Goal: Task Accomplishment & Management: Complete application form

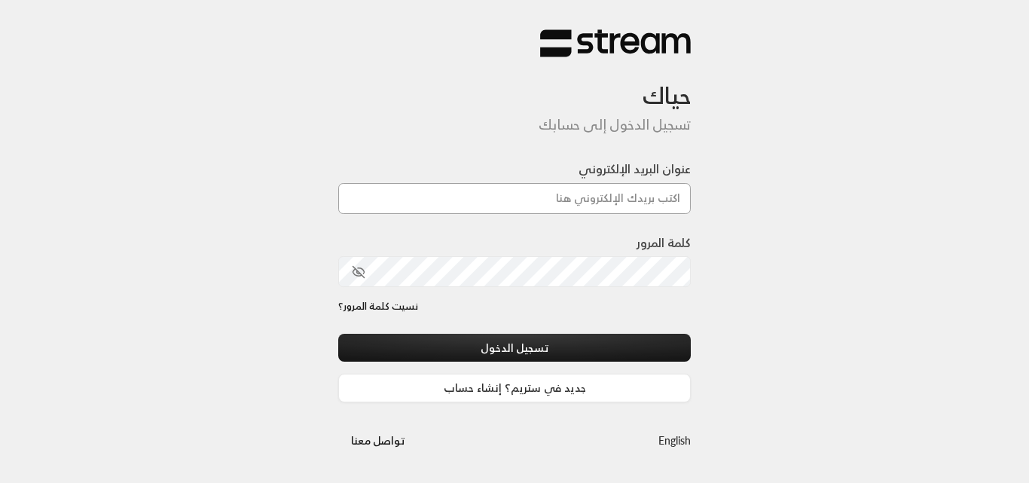
type input "[DOMAIN_NAME][EMAIL_ADDRESS][DOMAIN_NAME]"
click at [545, 332] on div "نسيت كلمة المرور؟" at bounding box center [514, 316] width 353 height 35
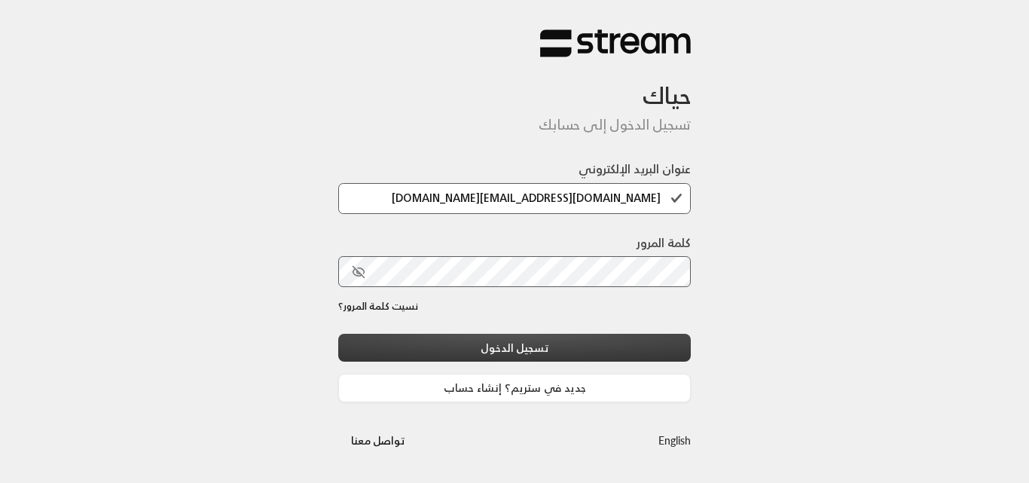
click at [540, 344] on button "تسجيل الدخول" at bounding box center [514, 348] width 353 height 28
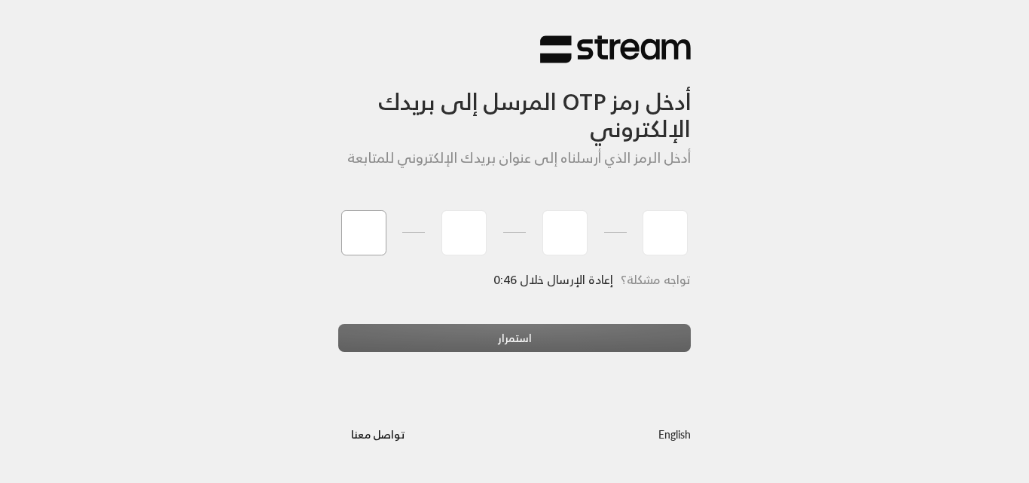
type input "5"
type input "9"
type input "0"
type input "8"
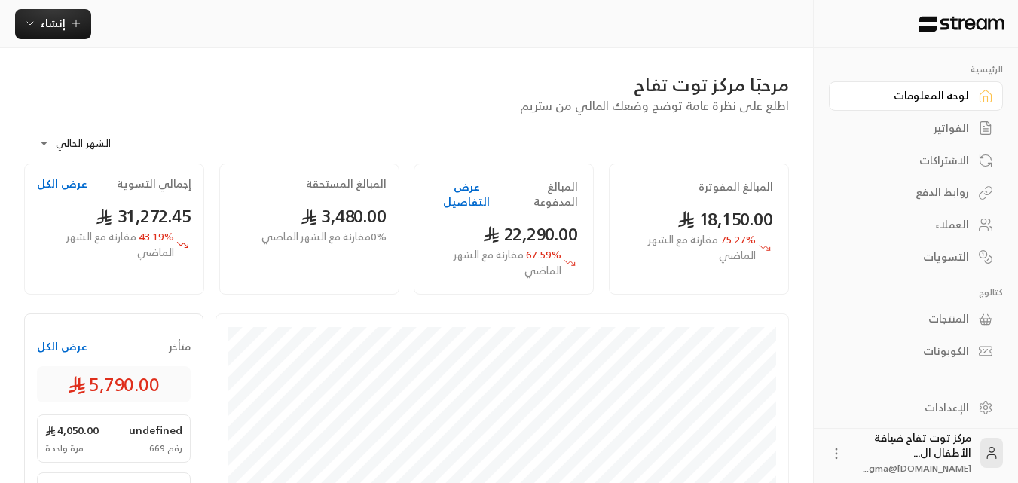
click at [949, 118] on link "الفواتير" at bounding box center [916, 128] width 174 height 29
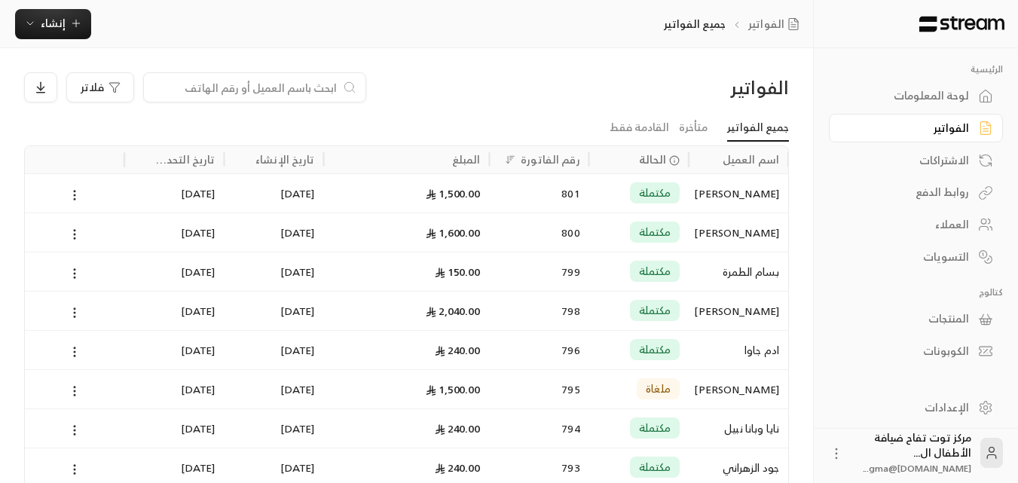
click at [303, 81] on input at bounding box center [245, 87] width 184 height 17
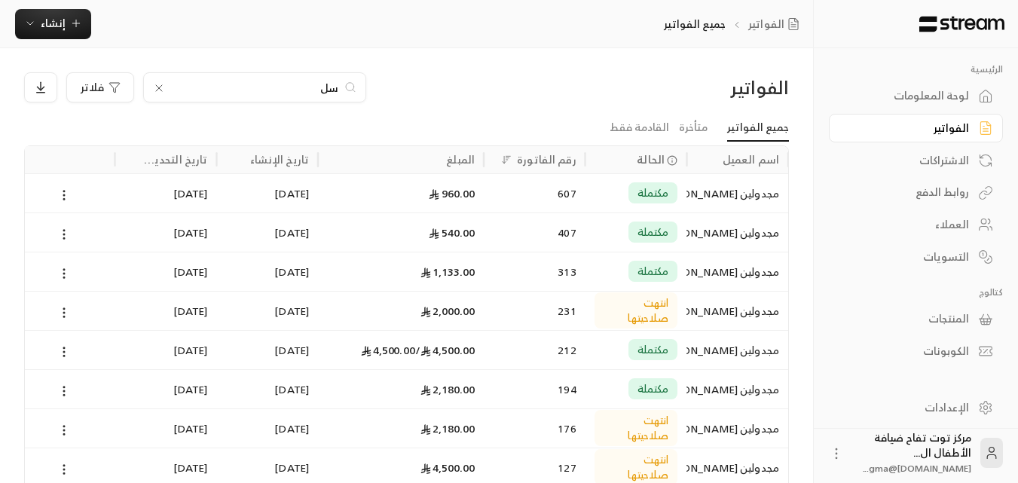
type input "س"
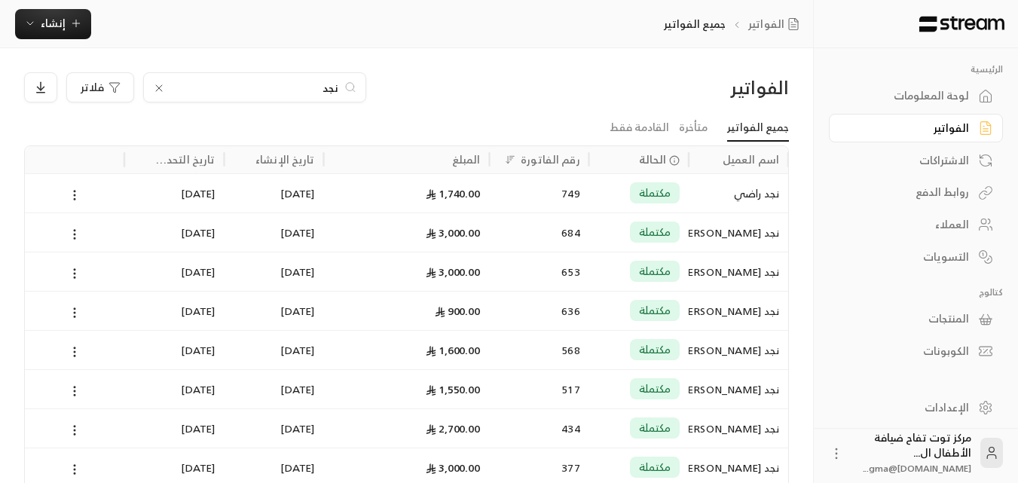
type input "نجد"
click at [764, 273] on div "نجد [PERSON_NAME]" at bounding box center [738, 271] width 81 height 38
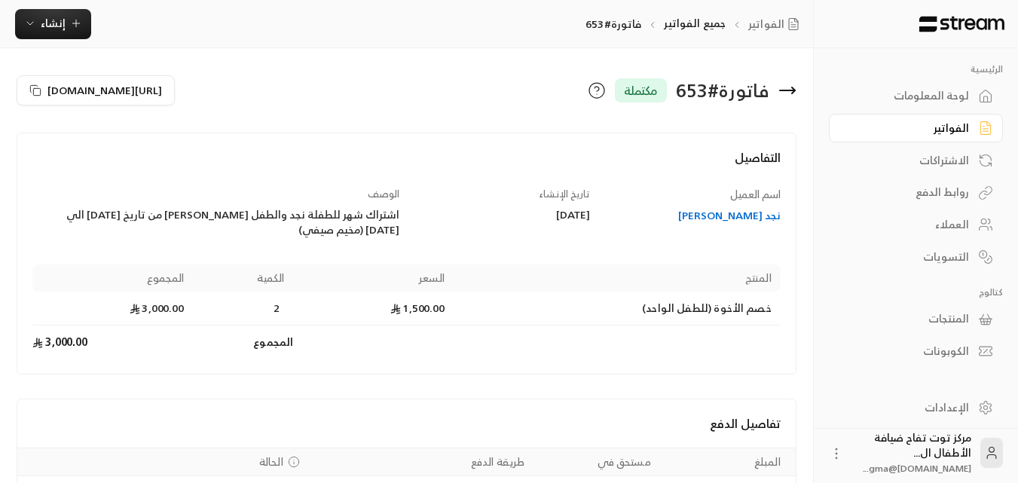
click at [762, 215] on div "نجد [PERSON_NAME]" at bounding box center [692, 215] width 176 height 15
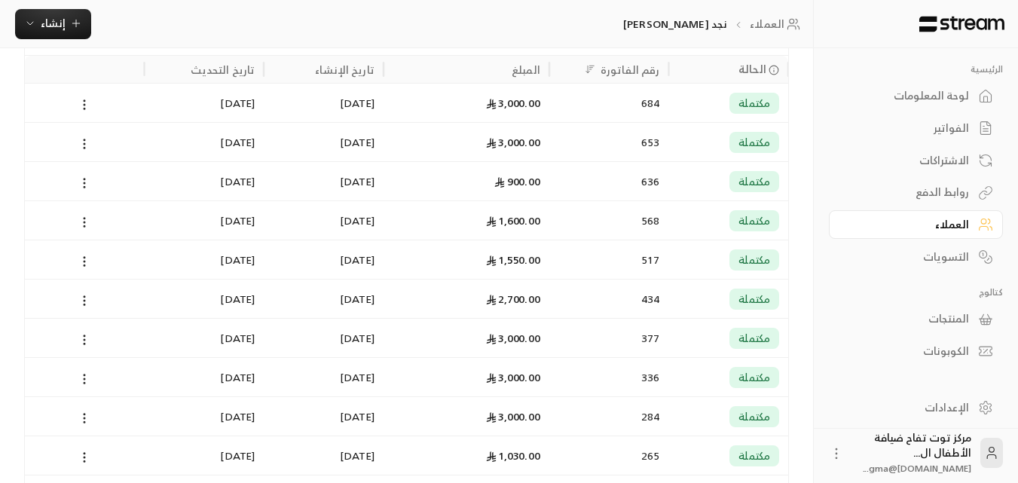
scroll to position [377, 0]
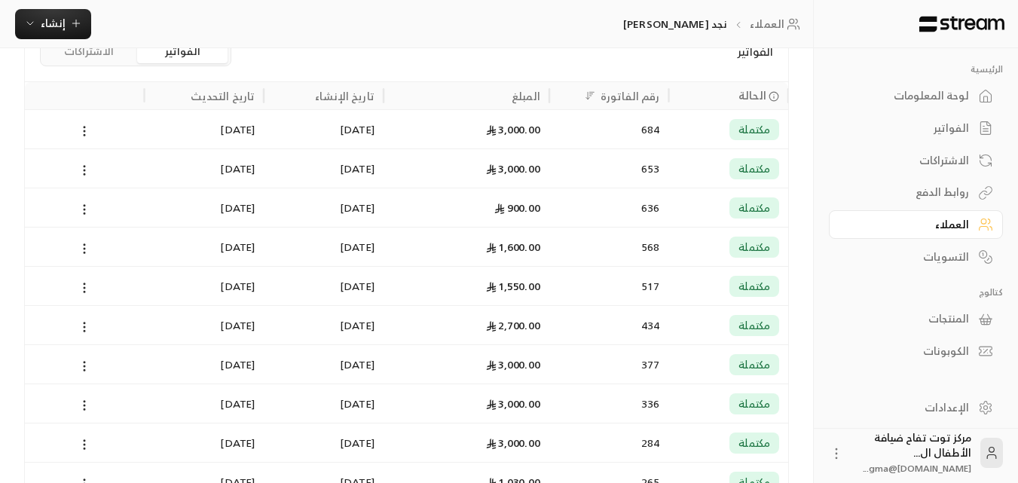
click at [753, 125] on span "مكتملة" at bounding box center [754, 129] width 32 height 15
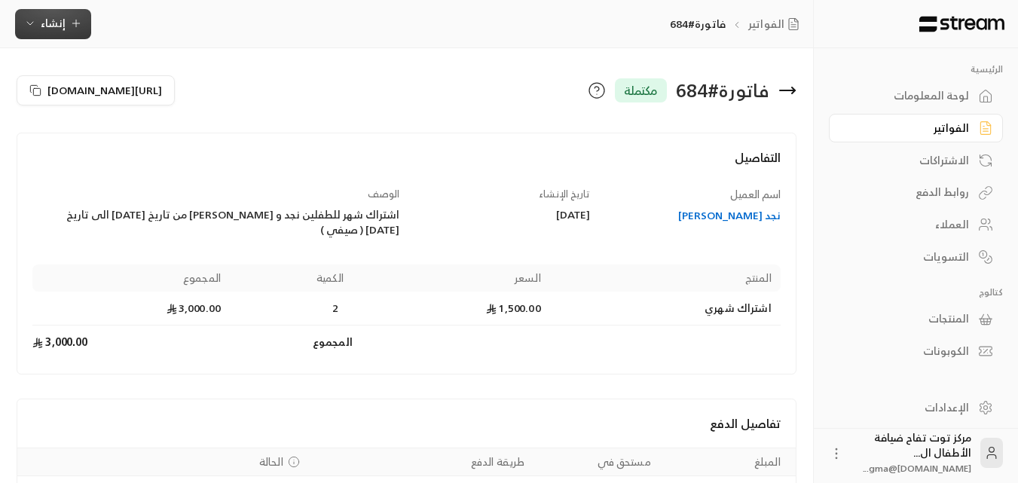
click at [76, 23] on icon "button" at bounding box center [75, 23] width 7 height 0
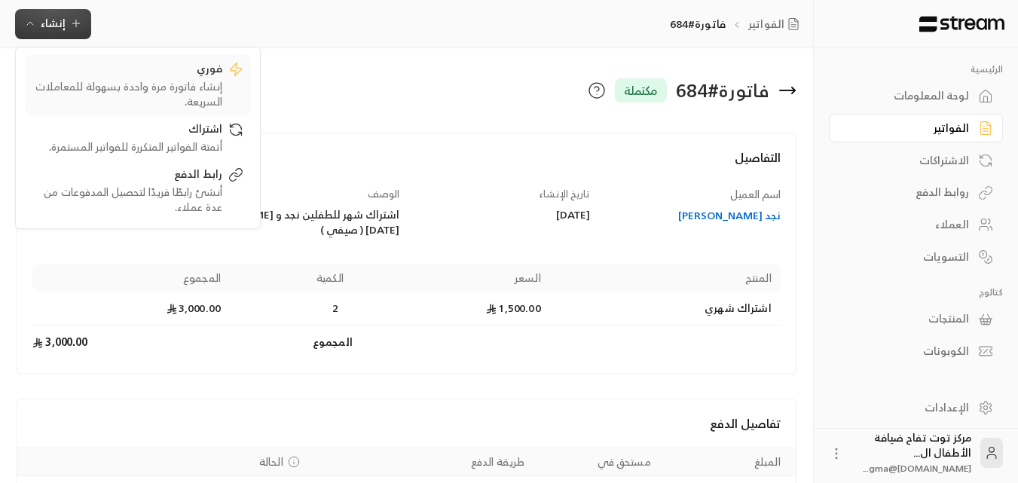
click at [147, 79] on div "إنشاء فاتورة مرة واحدة بسهولة للمعاملات السريعة." at bounding box center [127, 94] width 190 height 30
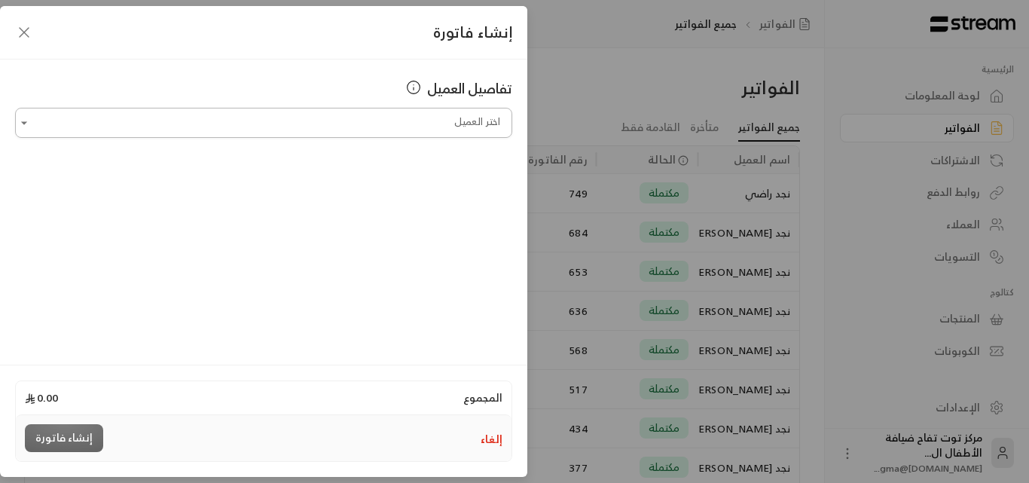
click at [15, 127] on div at bounding box center [23, 123] width 17 height 18
click at [30, 129] on icon "Open" at bounding box center [24, 122] width 15 height 15
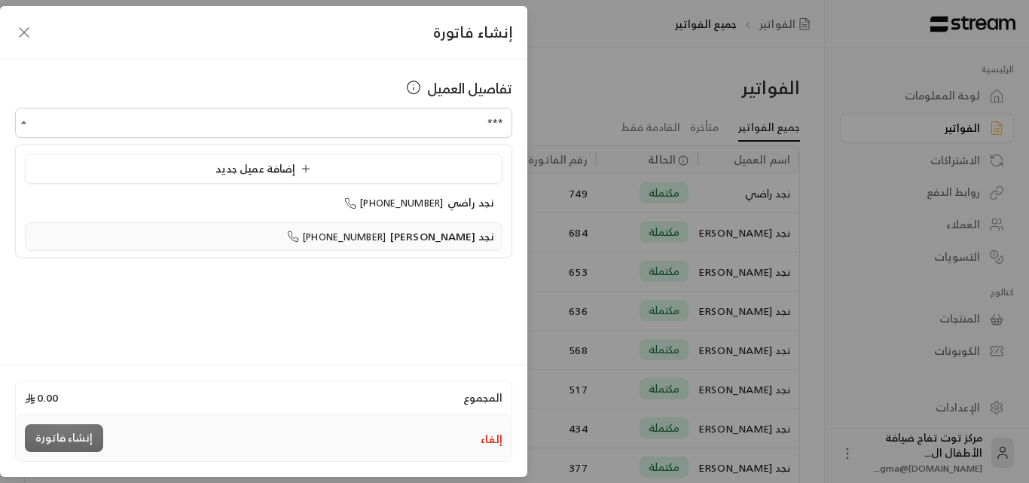
click at [458, 236] on span "نجد [PERSON_NAME]" at bounding box center [442, 236] width 104 height 19
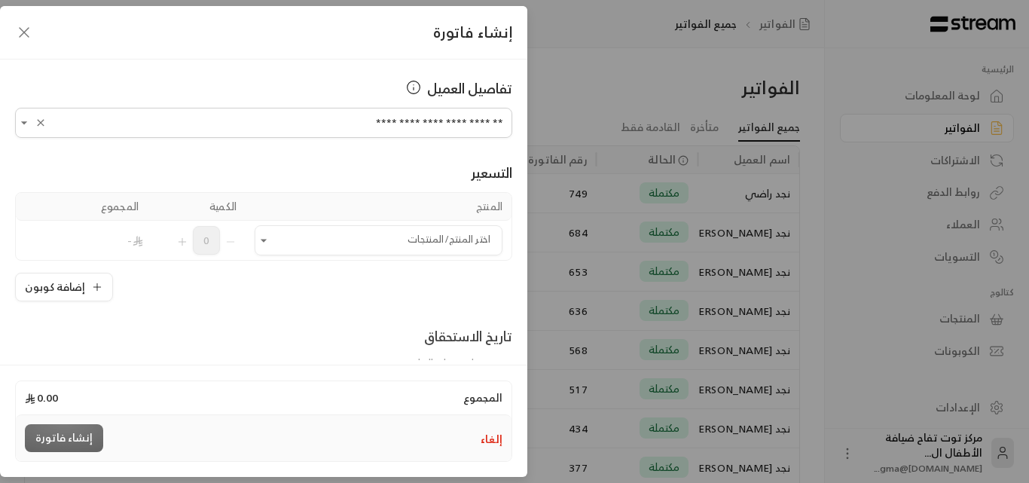
type input "**********"
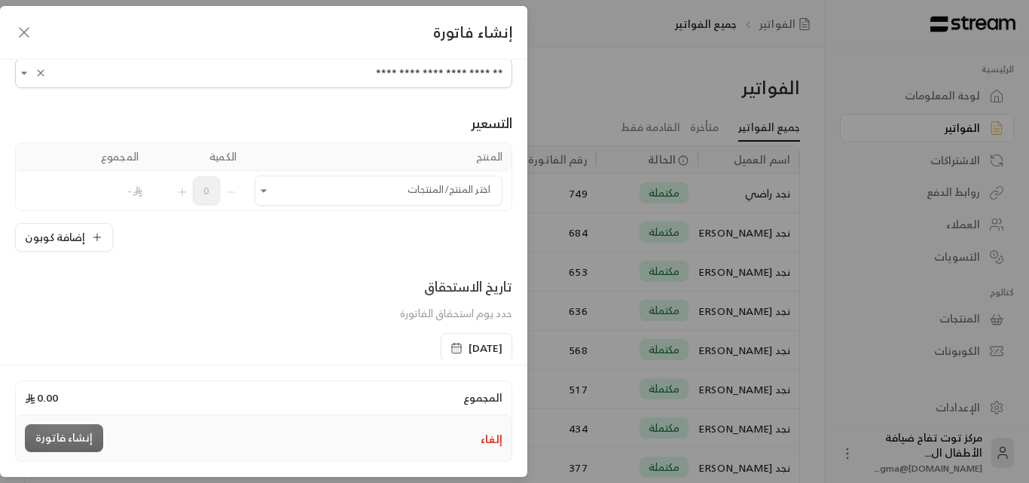
scroll to position [75, 0]
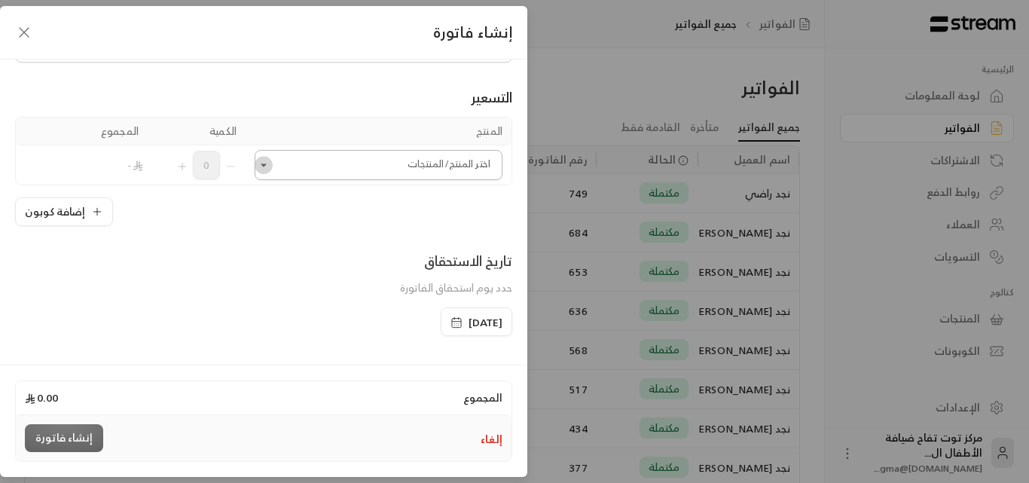
click at [271, 168] on icon "Open" at bounding box center [263, 164] width 15 height 15
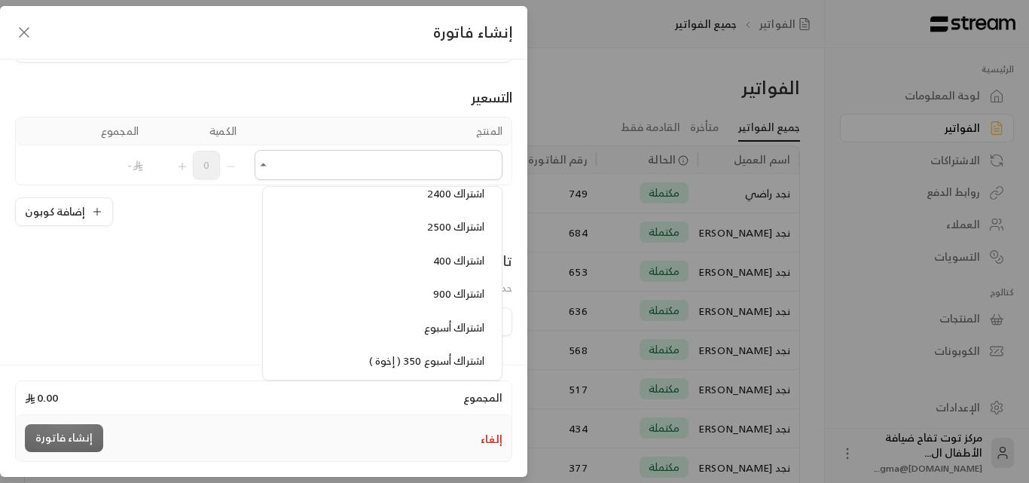
scroll to position [1055, 0]
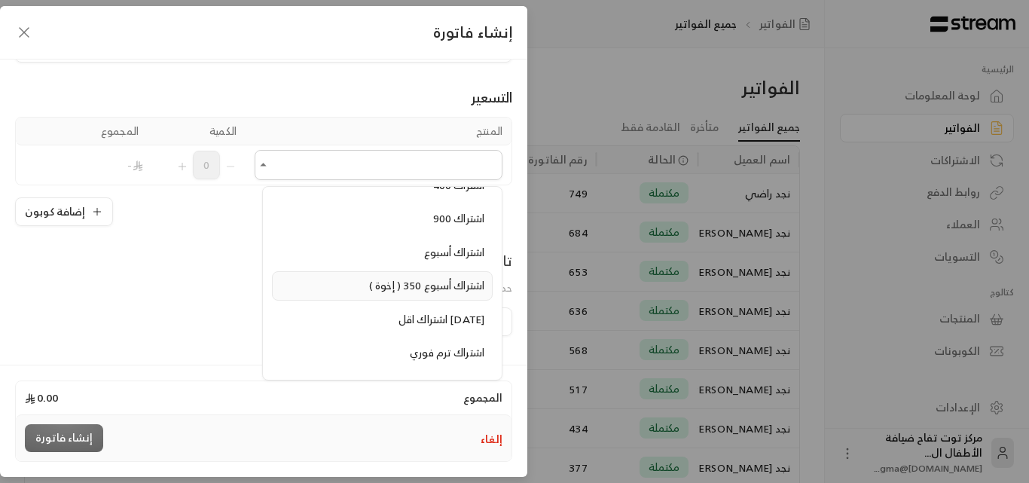
click at [400, 290] on span "اشتراك أسبوع 350 ( إخوة )" at bounding box center [426, 285] width 115 height 19
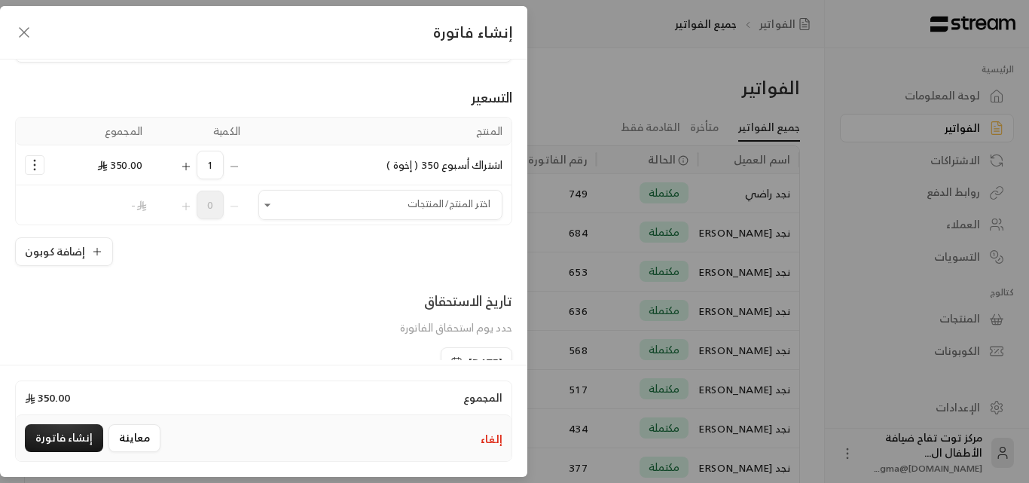
click at [192, 166] on icon "Selected Products" at bounding box center [186, 166] width 12 height 12
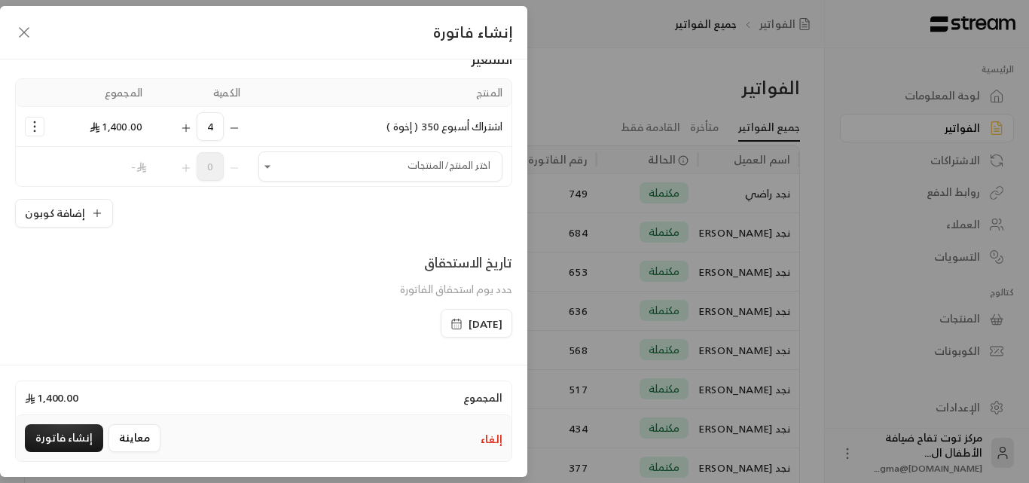
scroll to position [151, 0]
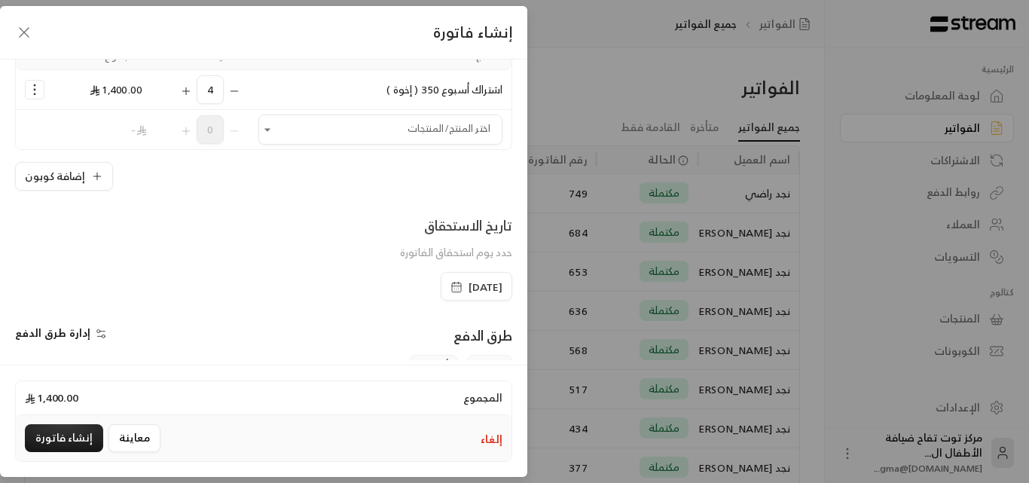
click at [494, 280] on span "[DATE]" at bounding box center [486, 287] width 34 height 15
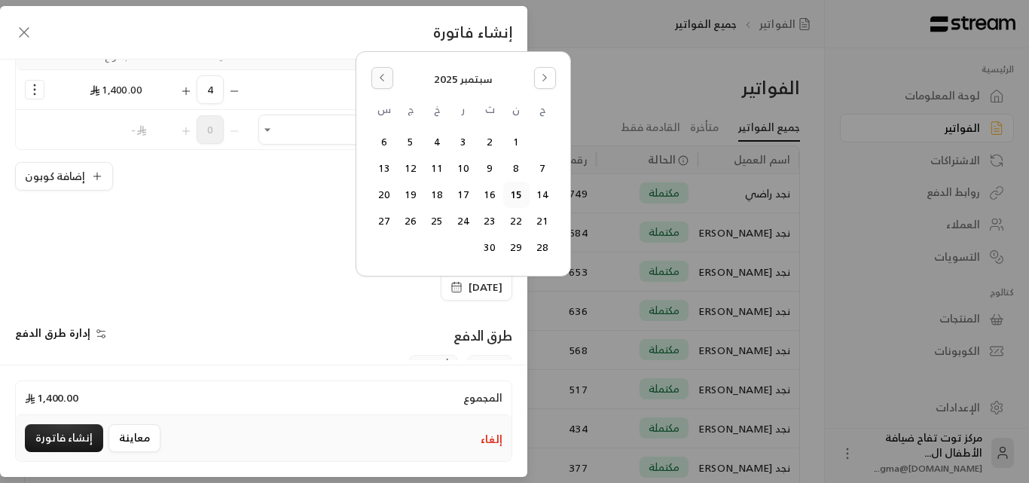
click at [388, 81] on button "Go to the Previous Month" at bounding box center [382, 78] width 22 height 22
click at [438, 166] on button "14" at bounding box center [437, 168] width 25 height 25
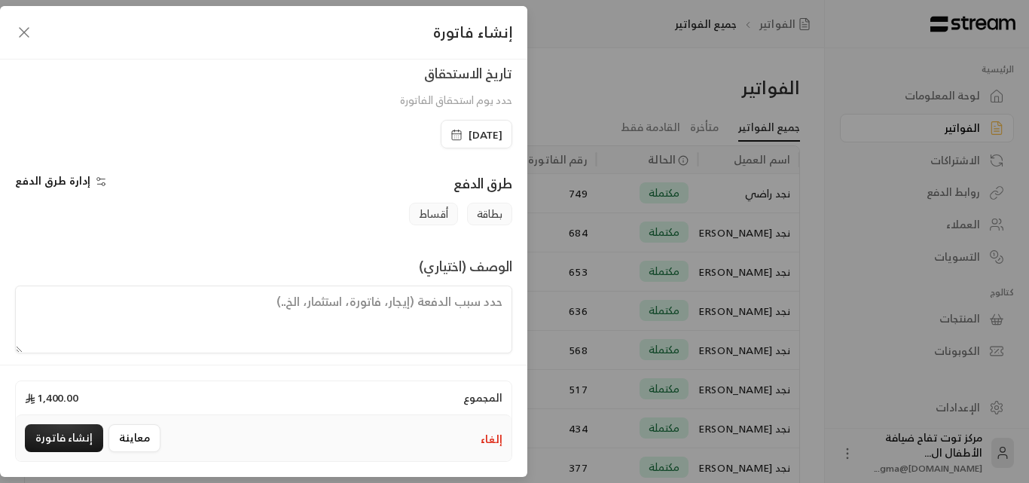
scroll to position [314, 0]
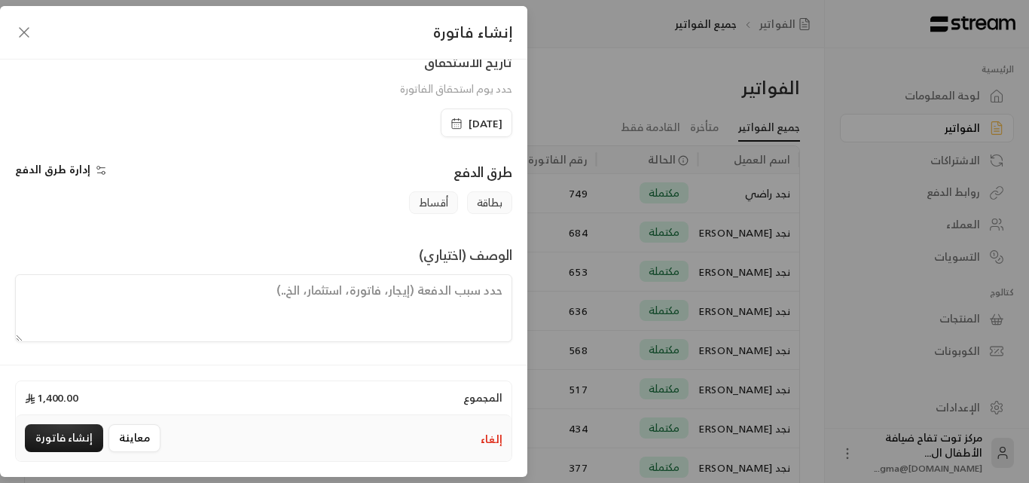
click at [413, 301] on textarea at bounding box center [263, 308] width 497 height 68
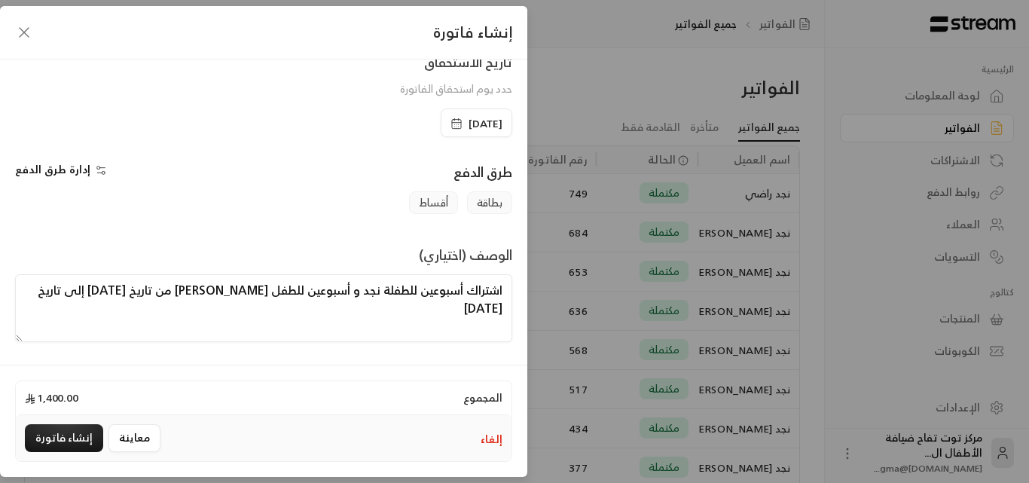
click at [66, 295] on textarea "اشتراك أسبوعين للطفلة نجد و أسبوعين للطفل [PERSON_NAME] من تاريخ [DATE] إلى تار…" at bounding box center [263, 308] width 497 height 68
click at [68, 292] on textarea "اشتراك أسبوعين للطفلة نجد و أسبوعين للطفل [PERSON_NAME] من تاريخ [DATE] إلى تار…" at bounding box center [263, 308] width 497 height 68
click at [322, 311] on textarea "اشتراك أسبوعين للطفلة نجد و أسبوعين للطفل [PERSON_NAME] من تاريخ [DATE] إلى تار…" at bounding box center [263, 308] width 497 height 68
type textarea "اشتراك أسبوعين للطفلة نجد و أسبوعين للطفل [PERSON_NAME] من تاريخ [DATE] إلى تار…"
click at [72, 439] on button "إنشاء فاتورة" at bounding box center [64, 438] width 78 height 28
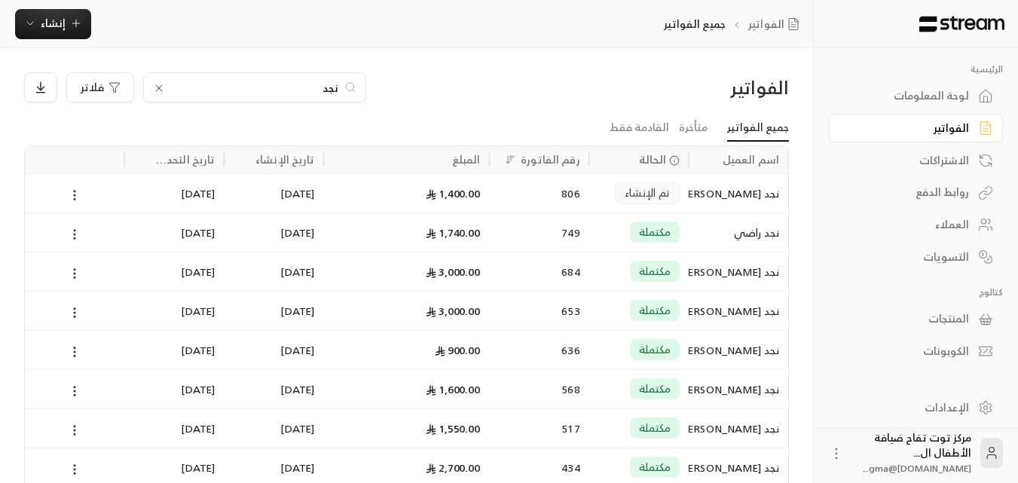
click at [160, 85] on icon at bounding box center [159, 88] width 12 height 12
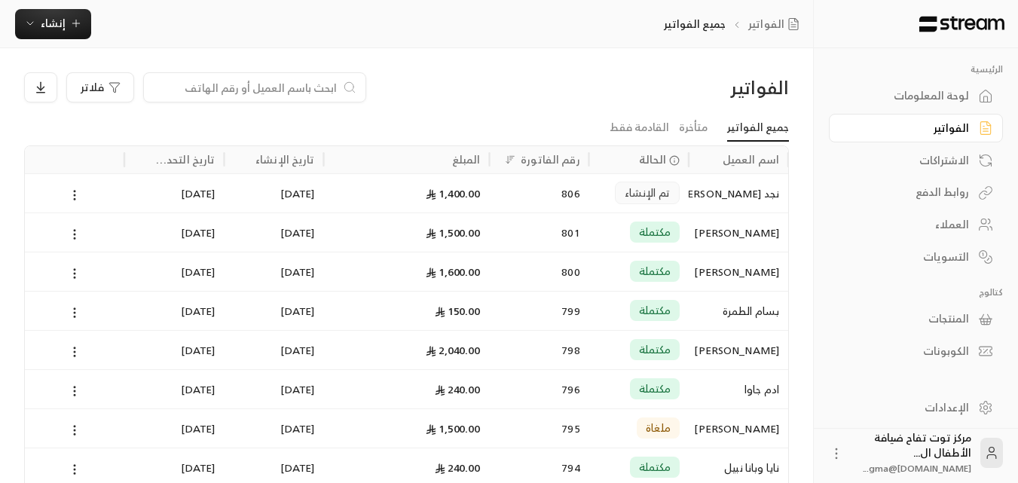
click at [241, 82] on input at bounding box center [245, 87] width 184 height 17
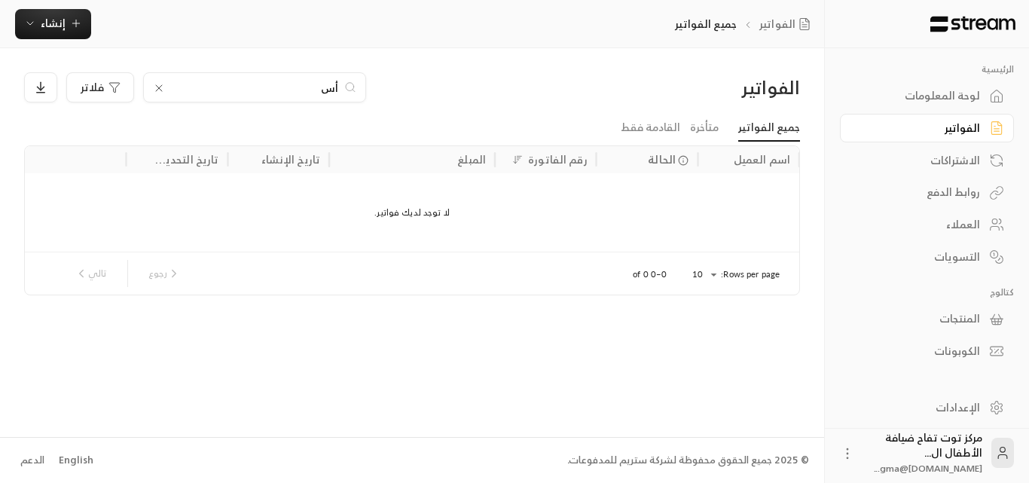
type input "أ"
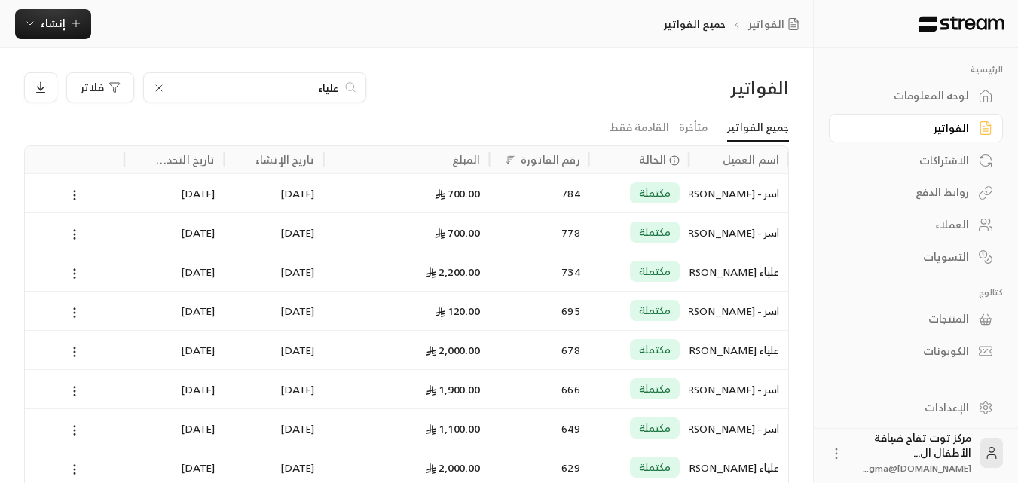
type input "علياء"
click at [717, 189] on div "اسر - [PERSON_NAME]" at bounding box center [738, 193] width 81 height 38
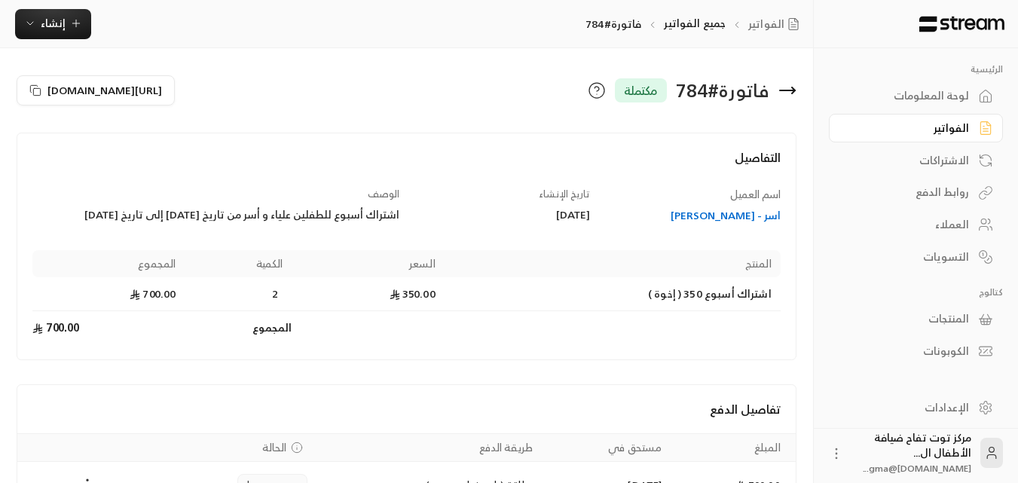
click at [710, 212] on div "اسر - [PERSON_NAME]" at bounding box center [692, 215] width 176 height 15
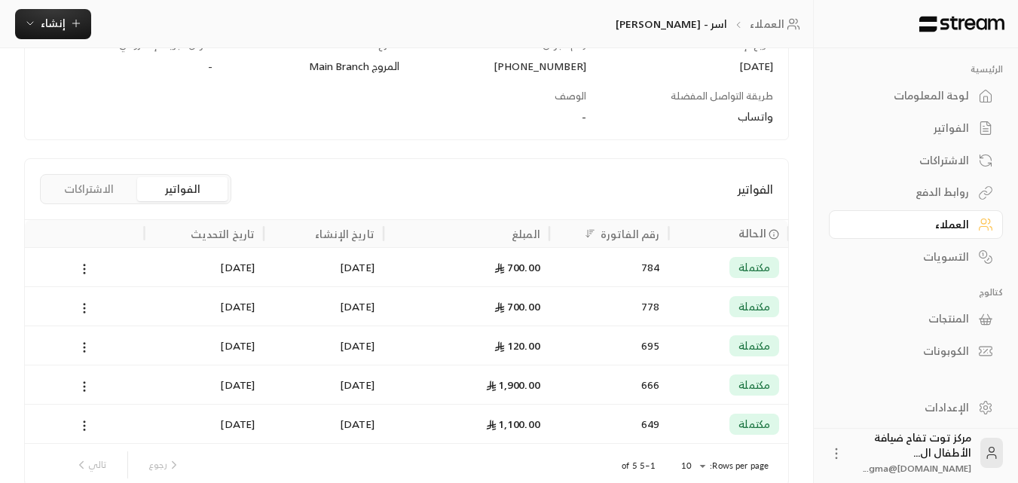
scroll to position [313, 0]
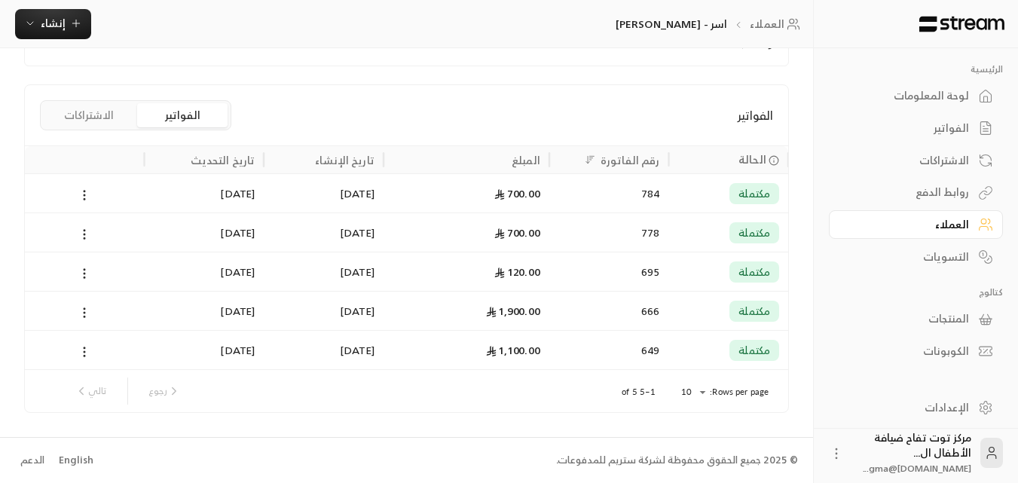
click at [755, 195] on span "مكتملة" at bounding box center [754, 193] width 32 height 15
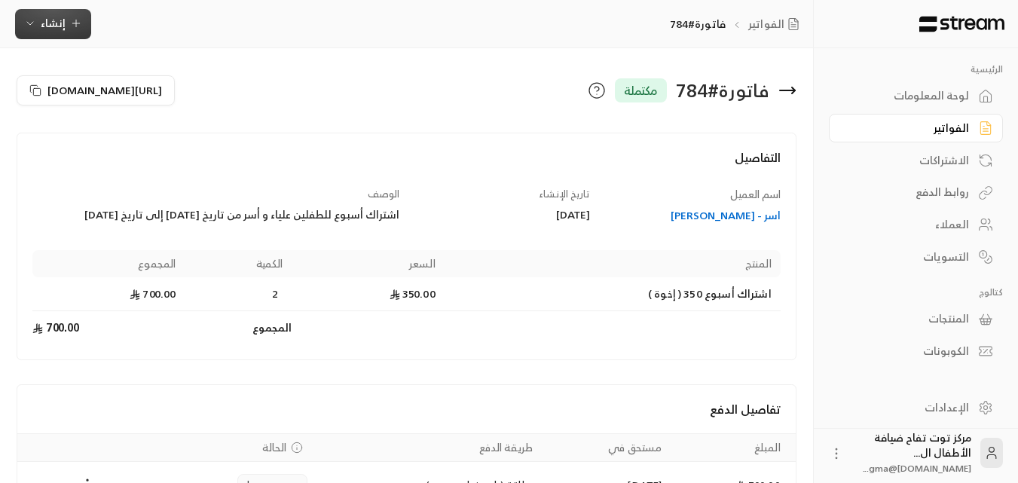
click at [66, 20] on span "إنشاء" at bounding box center [53, 23] width 58 height 19
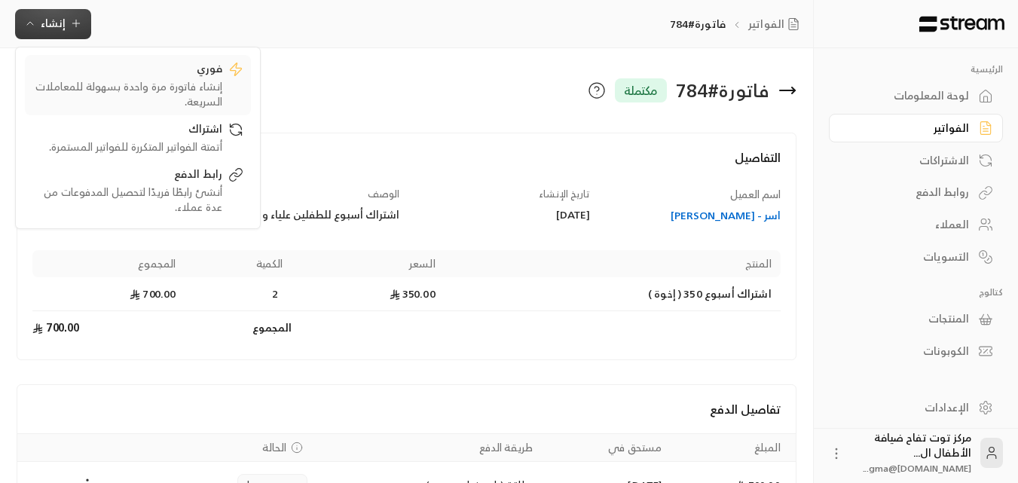
click at [140, 76] on div "فوري" at bounding box center [127, 70] width 190 height 18
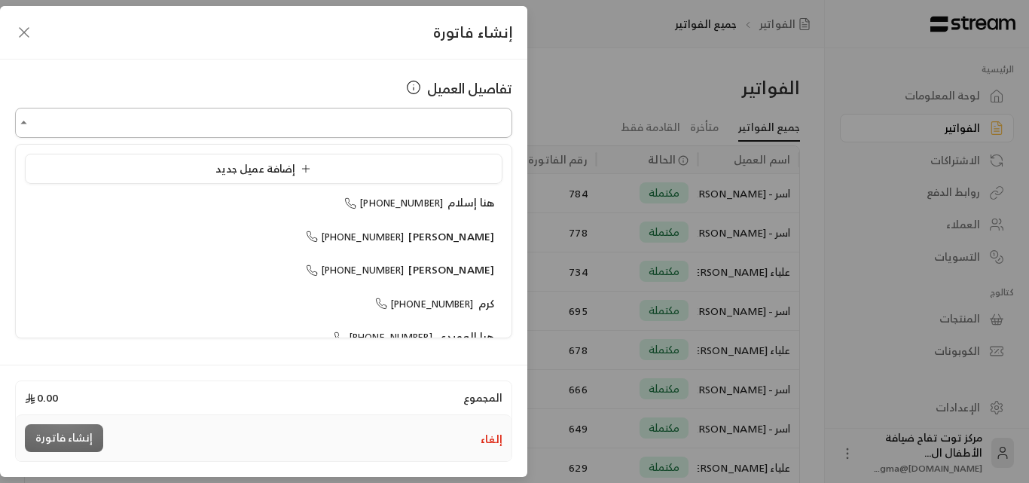
click at [344, 127] on input "اختر العميل" at bounding box center [263, 123] width 497 height 26
click at [440, 242] on span "اسر - [PERSON_NAME]" at bounding box center [439, 236] width 112 height 19
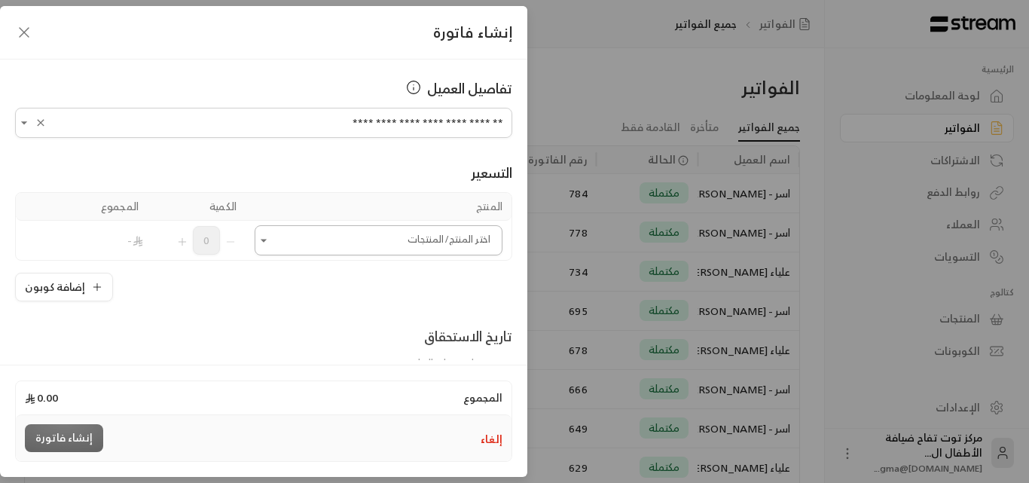
click at [265, 240] on icon "Open" at bounding box center [263, 240] width 15 height 15
type input "**********"
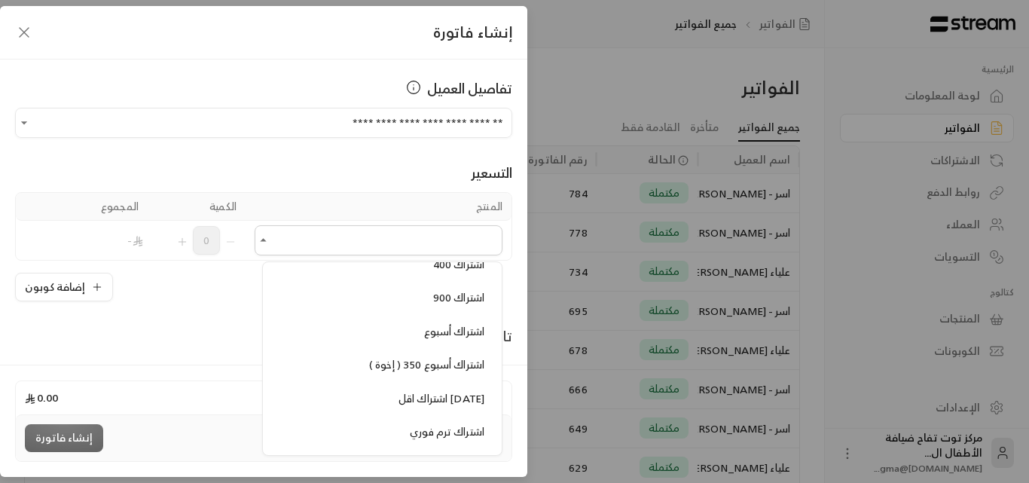
scroll to position [1055, 0]
click at [377, 359] on span "اشتراك أسبوع 350 ( إخوة )" at bounding box center [426, 360] width 115 height 19
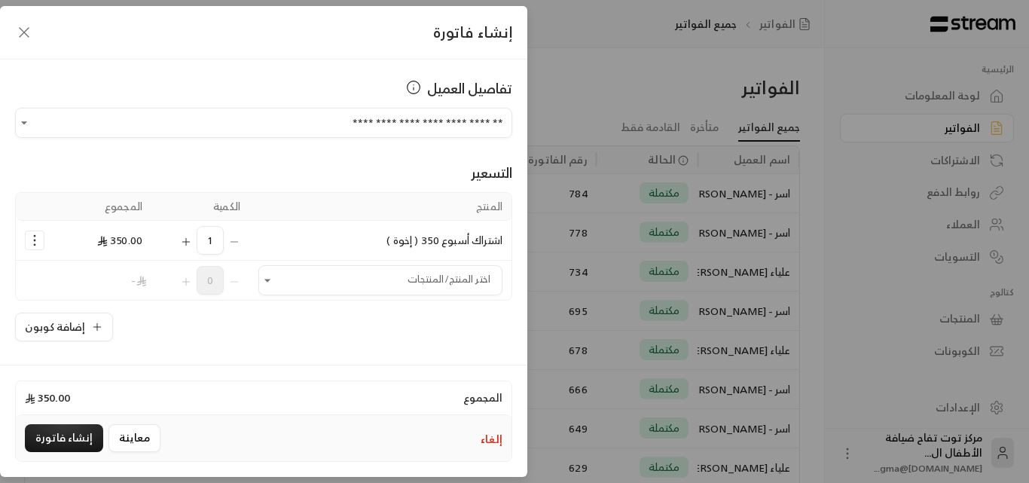
click at [188, 241] on icon "Selected Products" at bounding box center [186, 242] width 12 height 12
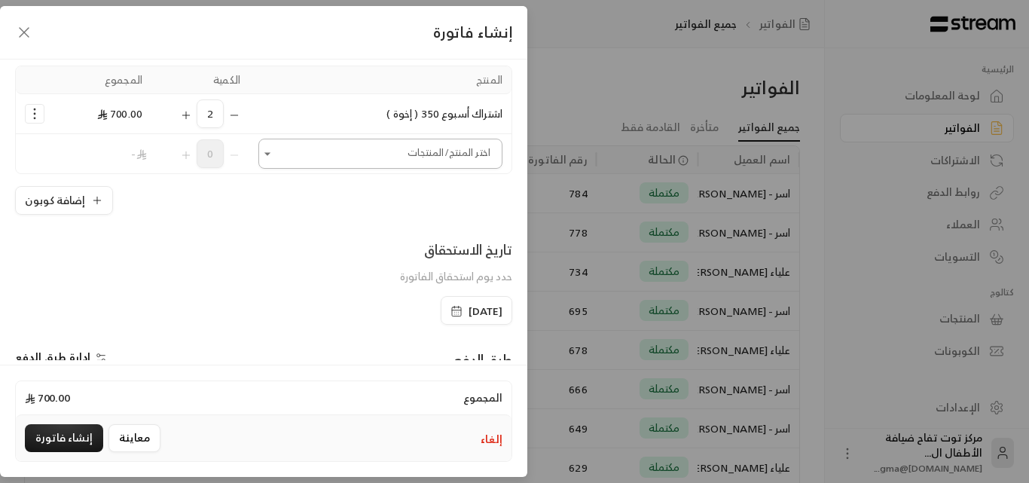
scroll to position [151, 0]
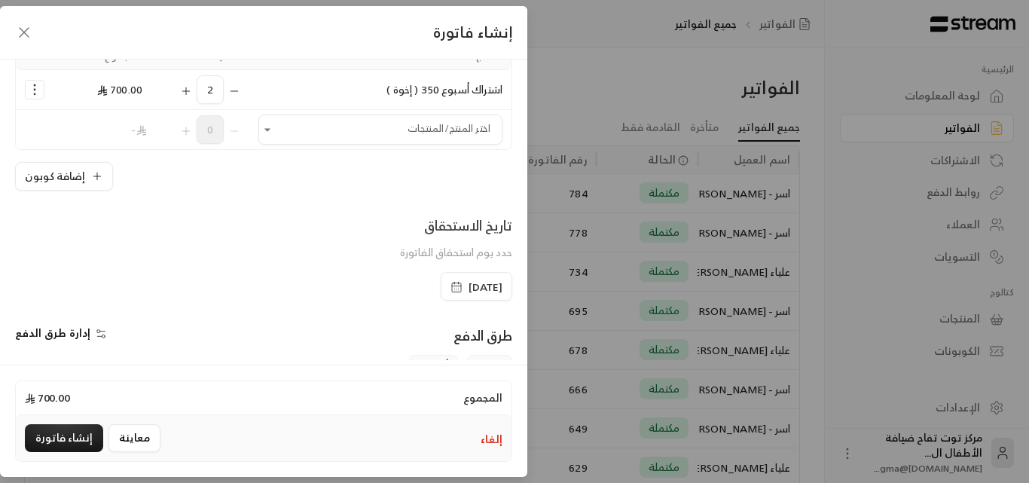
click at [472, 286] on span "[DATE]" at bounding box center [486, 287] width 34 height 15
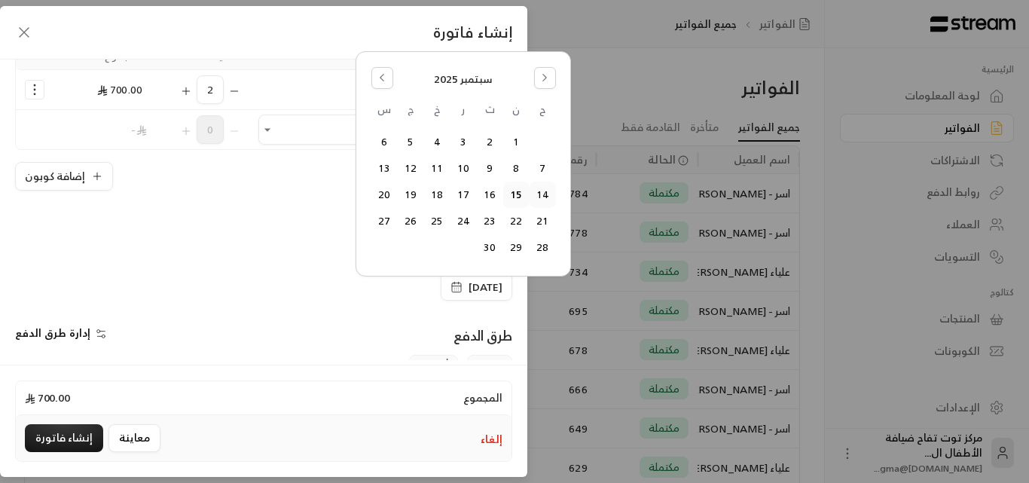
click at [545, 197] on button "14" at bounding box center [542, 194] width 25 height 25
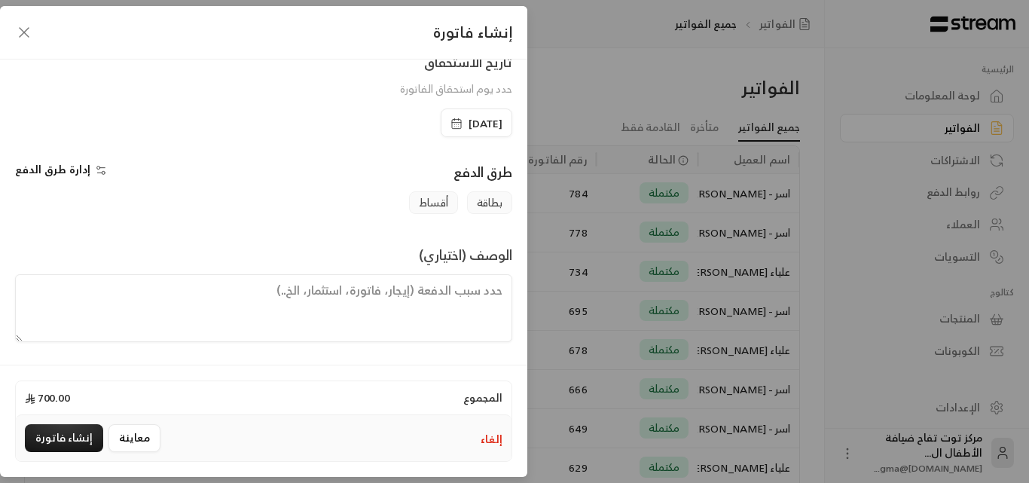
scroll to position [239, 0]
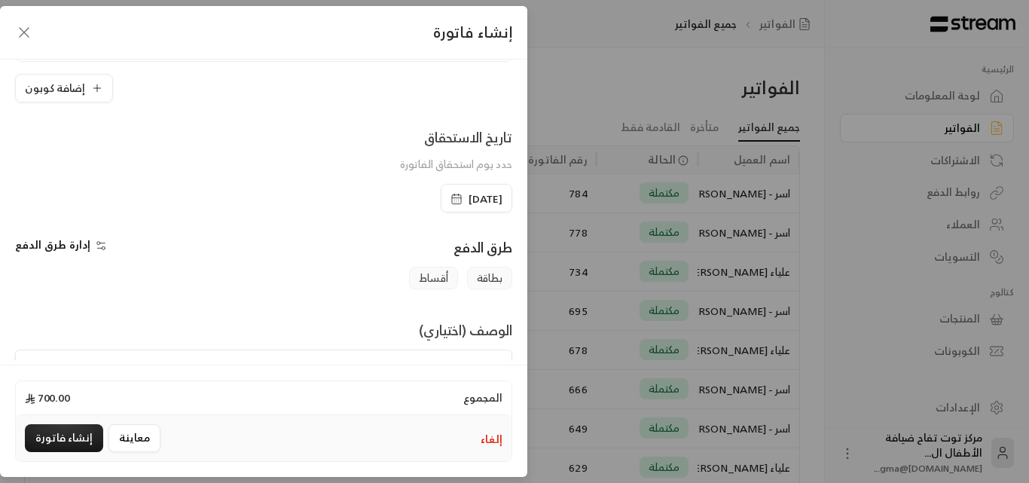
click at [21, 31] on icon "button" at bounding box center [24, 32] width 18 height 18
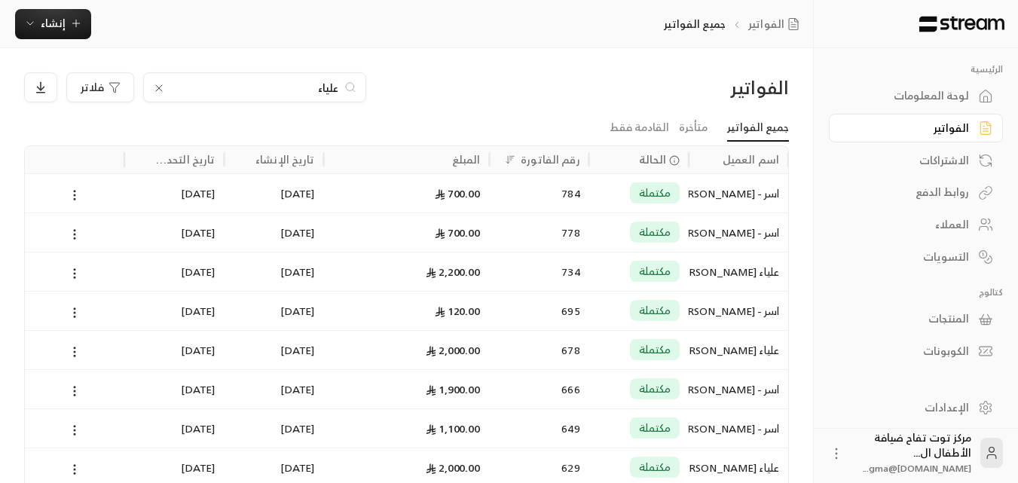
click at [729, 194] on div "اسر - [PERSON_NAME]" at bounding box center [738, 193] width 81 height 38
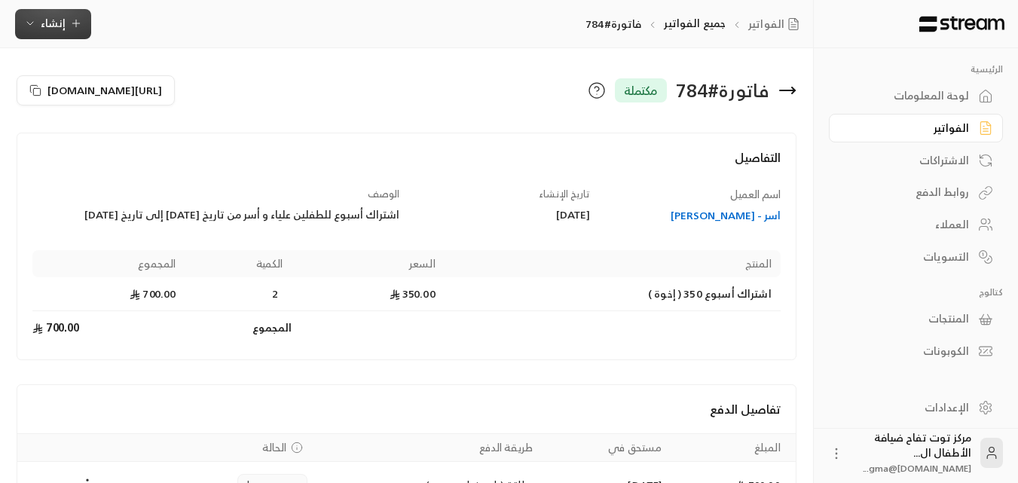
click at [60, 23] on span "إنشاء" at bounding box center [53, 23] width 25 height 19
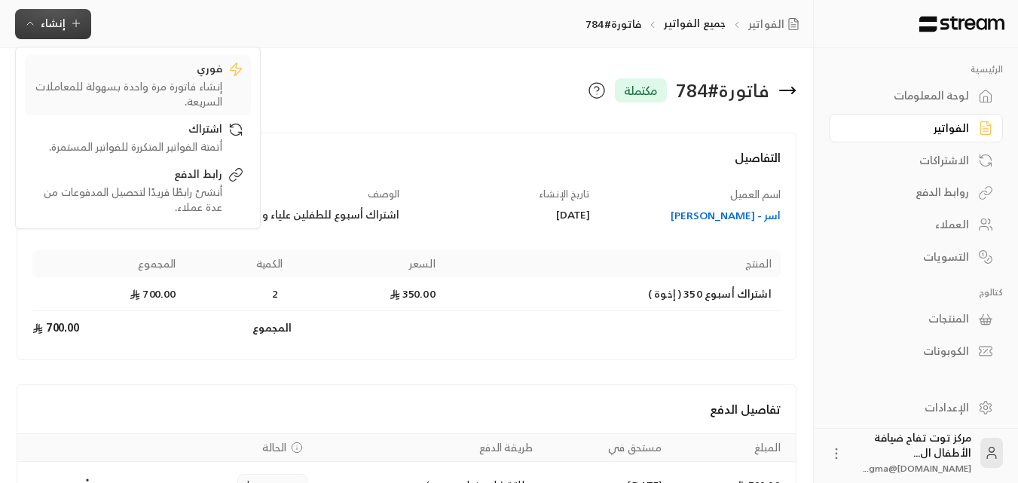
click at [206, 91] on div "إنشاء فاتورة مرة واحدة بسهولة للمعاملات السريعة." at bounding box center [127, 94] width 190 height 30
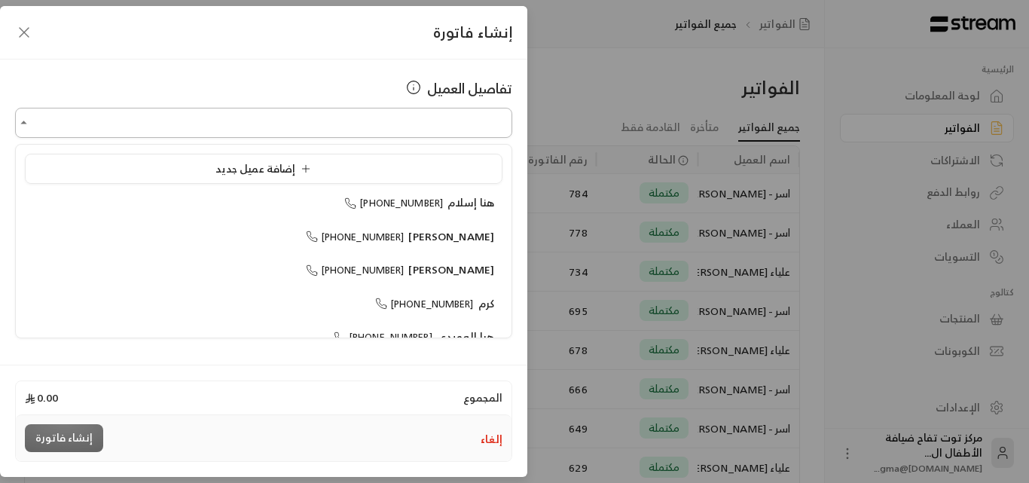
click at [310, 128] on input "اختر العميل" at bounding box center [263, 123] width 497 height 26
click at [434, 237] on span "اسر - [PERSON_NAME]" at bounding box center [439, 236] width 112 height 19
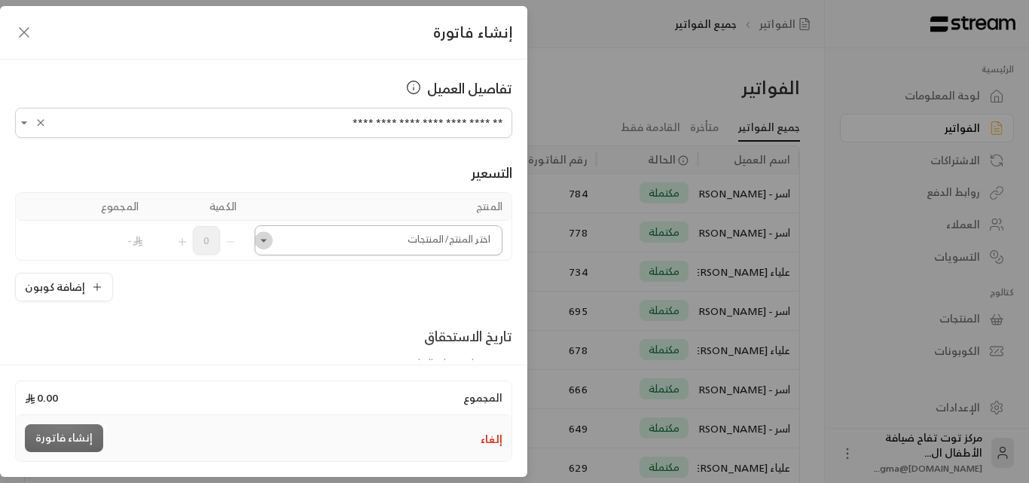
click at [265, 244] on icon "Open" at bounding box center [263, 240] width 15 height 15
type input "**********"
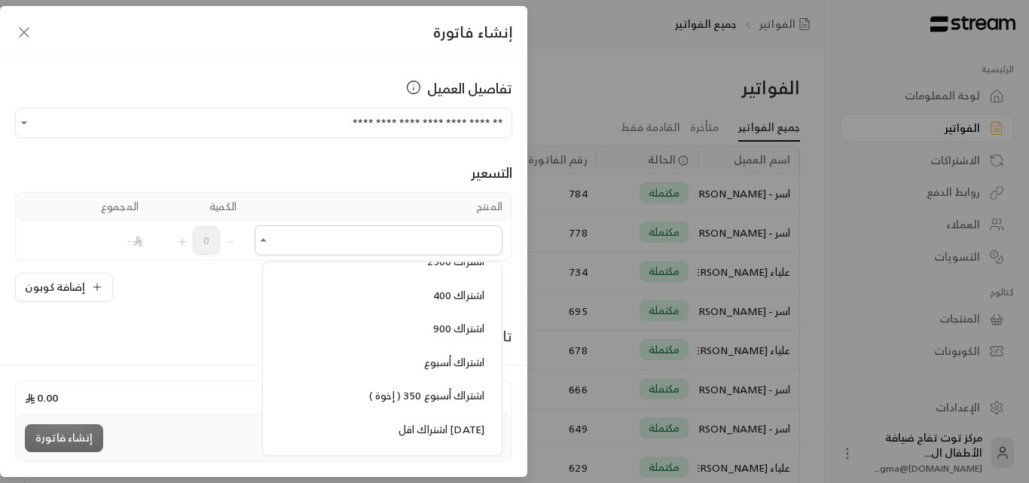
scroll to position [1055, 0]
click at [387, 362] on span "اشتراك أسبوع 350 ( إخوة )" at bounding box center [426, 360] width 115 height 19
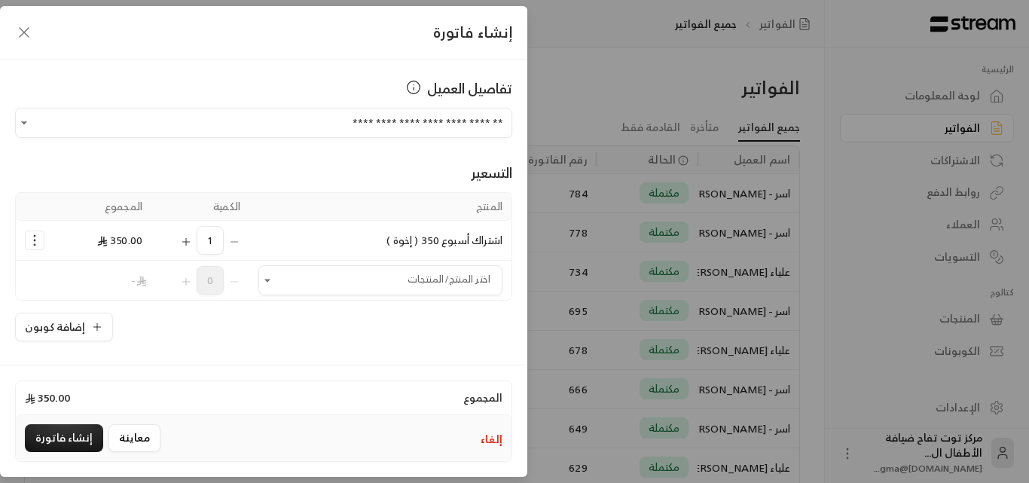
click at [191, 240] on icon "Selected Products" at bounding box center [186, 242] width 12 height 12
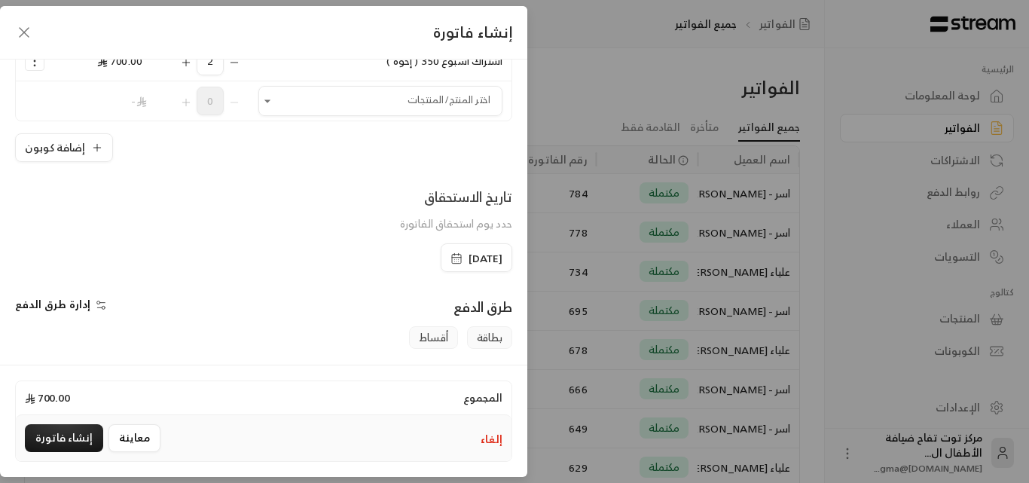
scroll to position [226, 0]
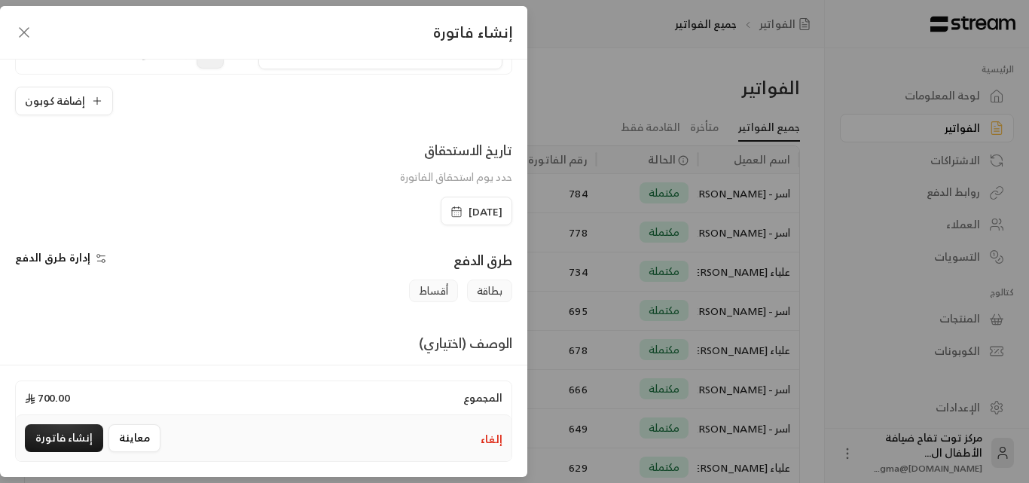
click at [469, 204] on span "[DATE]" at bounding box center [486, 211] width 34 height 15
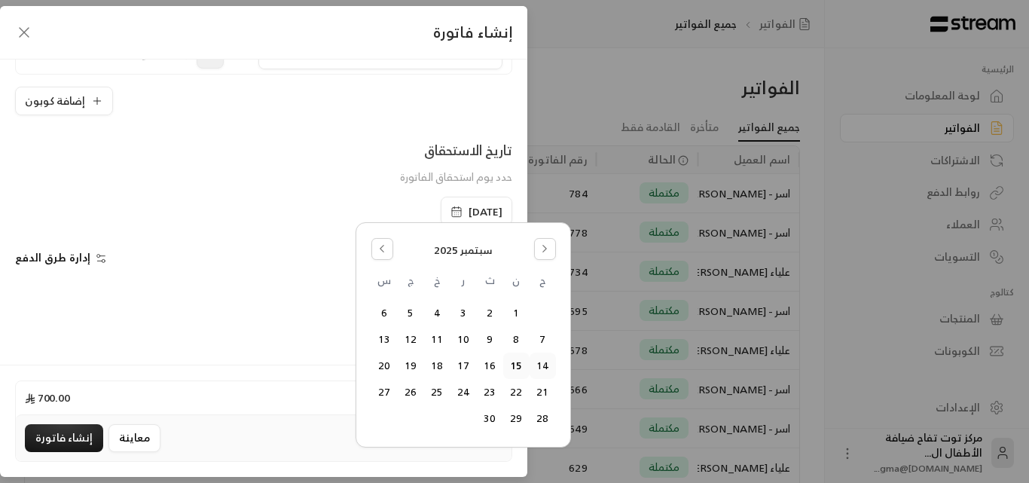
click at [545, 365] on button "14" at bounding box center [542, 365] width 25 height 25
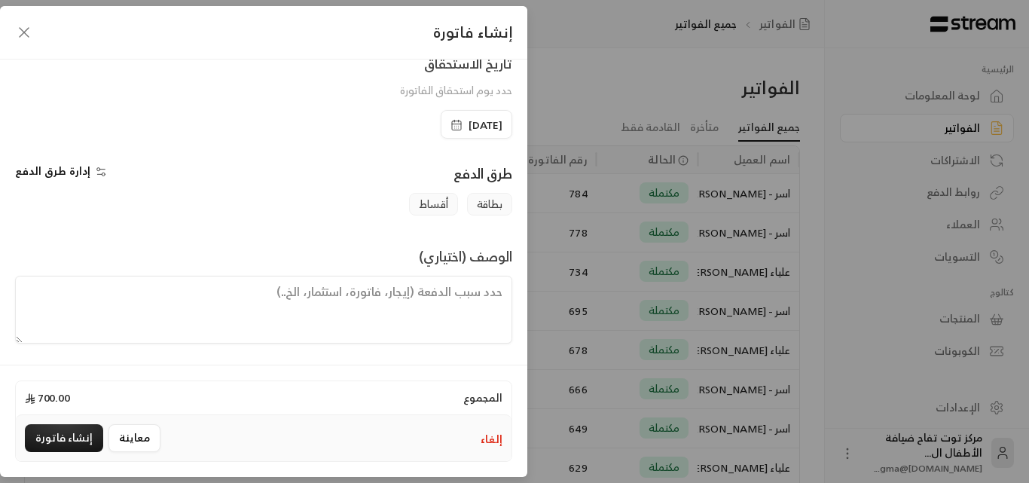
scroll to position [314, 0]
click at [397, 297] on textarea at bounding box center [263, 308] width 497 height 68
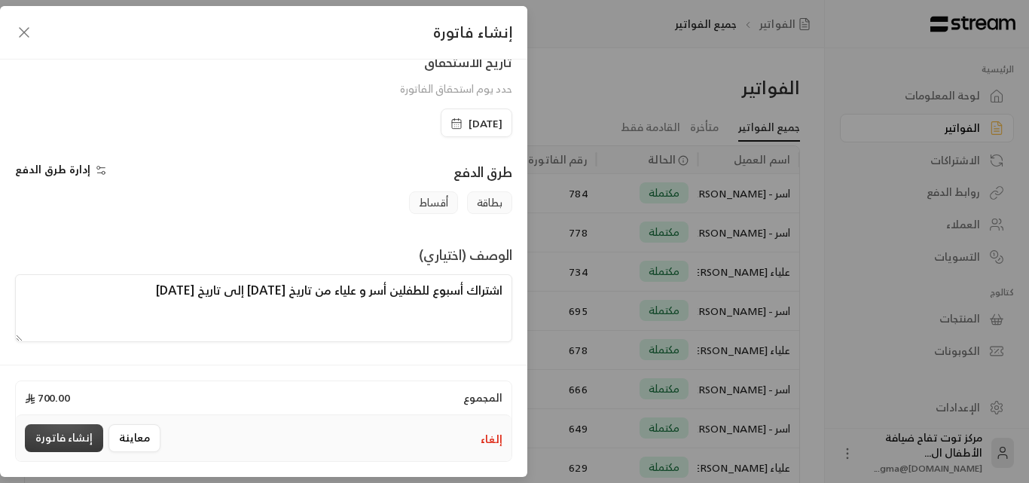
type textarea "اشتراك أسبوع للطفلين أسر و علياء من تاريخ [DATE] إلى تاريخ [DATE]"
click at [68, 429] on button "إنشاء فاتورة" at bounding box center [64, 438] width 78 height 28
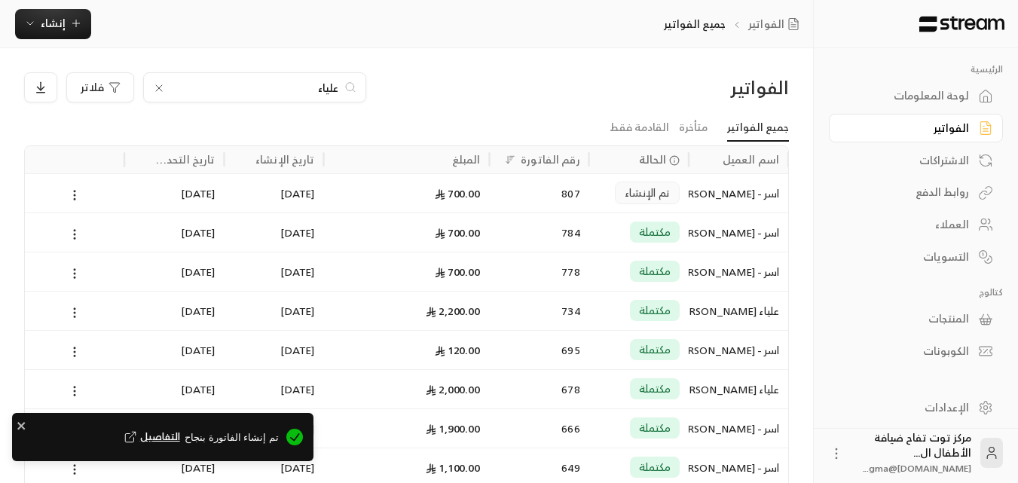
click at [968, 127] on link "الفواتير" at bounding box center [916, 128] width 174 height 29
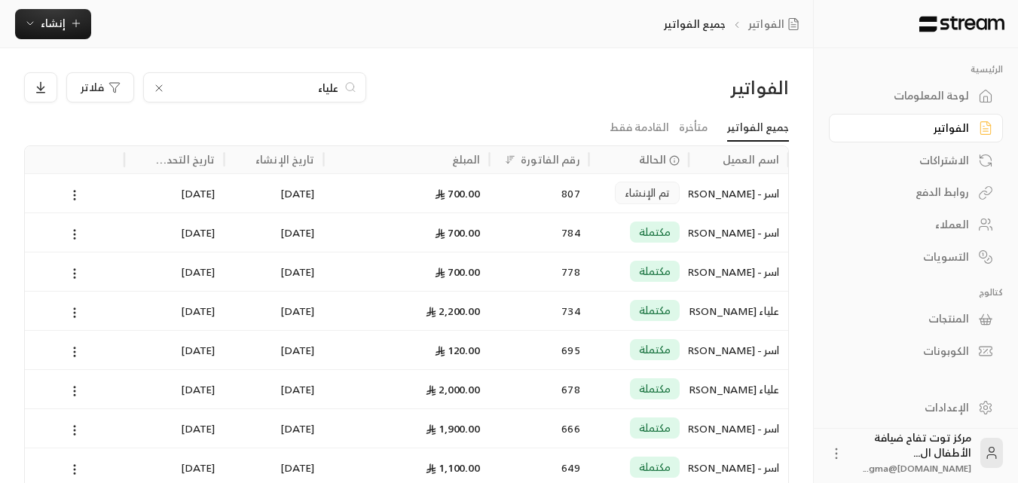
click at [157, 90] on icon at bounding box center [159, 88] width 6 height 6
